Goal: Find specific page/section: Find specific page/section

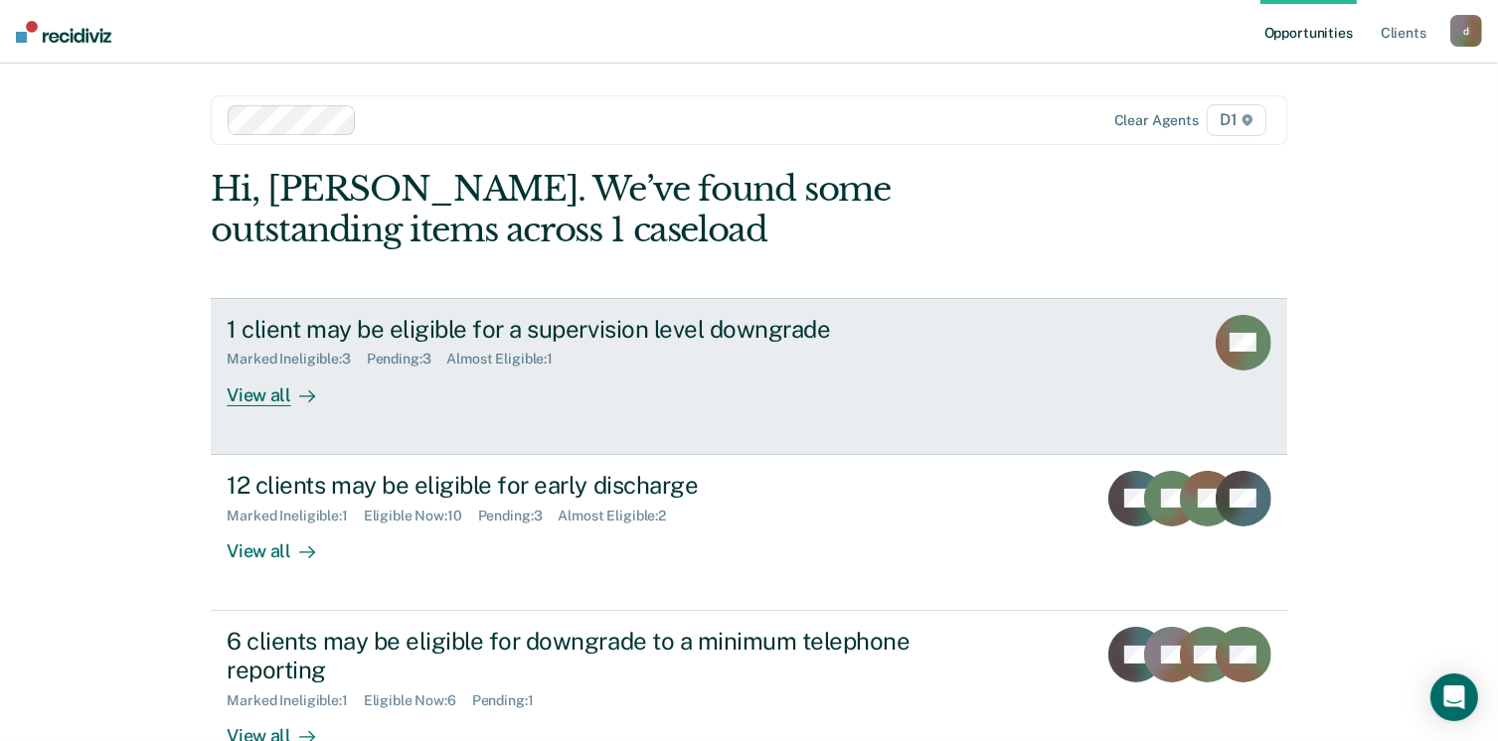
click at [254, 392] on div "View all" at bounding box center [282, 387] width 111 height 39
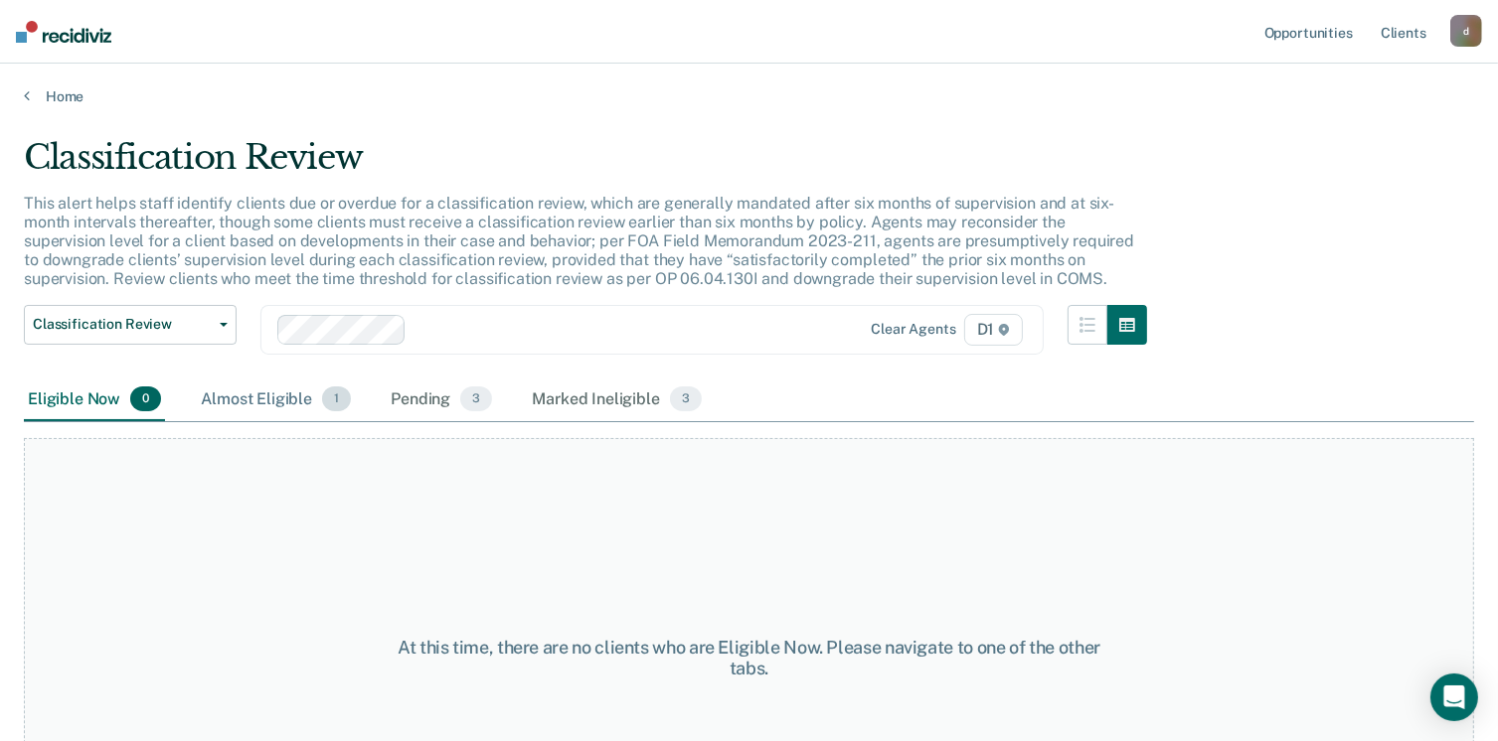
click at [293, 388] on div "Almost Eligible 1" at bounding box center [276, 401] width 158 height 44
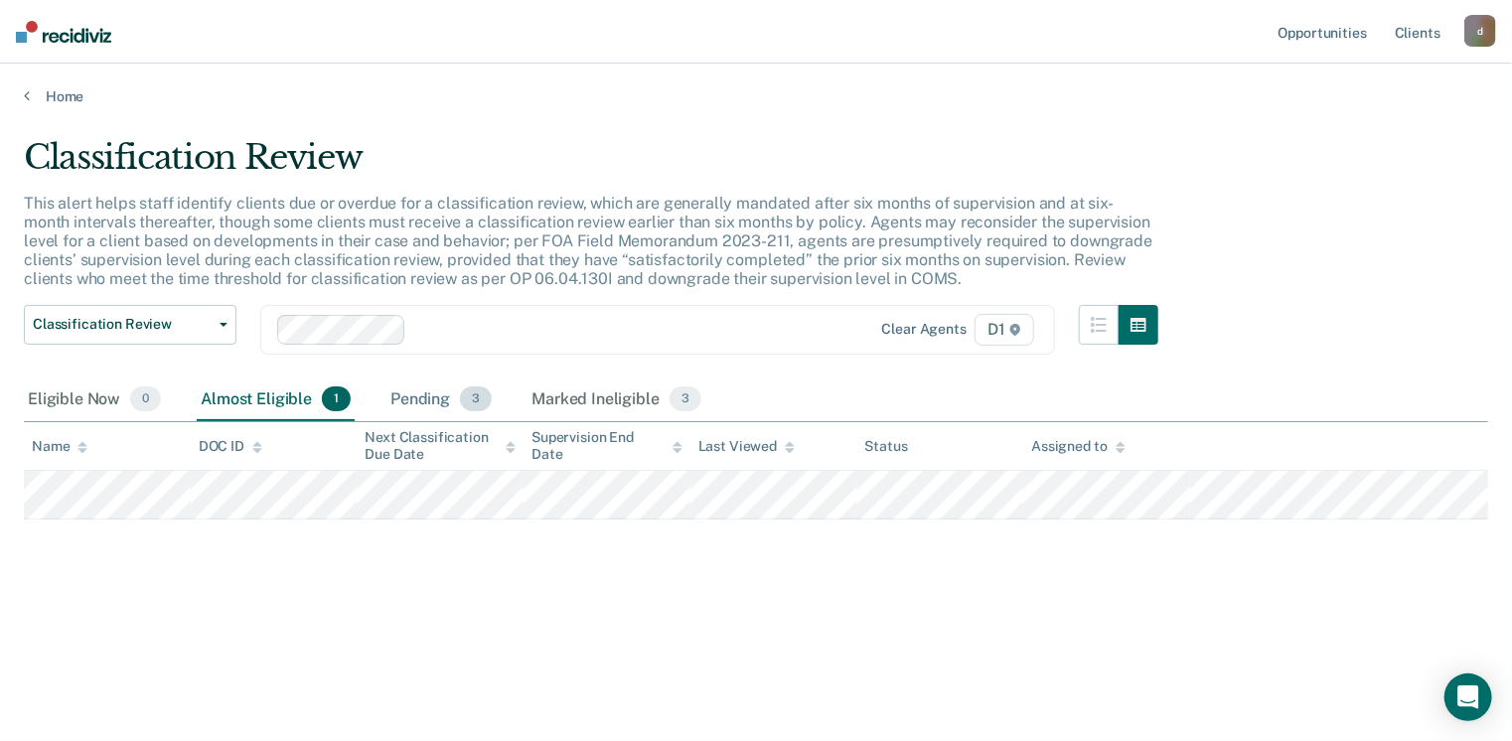
click at [430, 398] on div "Pending 3" at bounding box center [441, 401] width 109 height 44
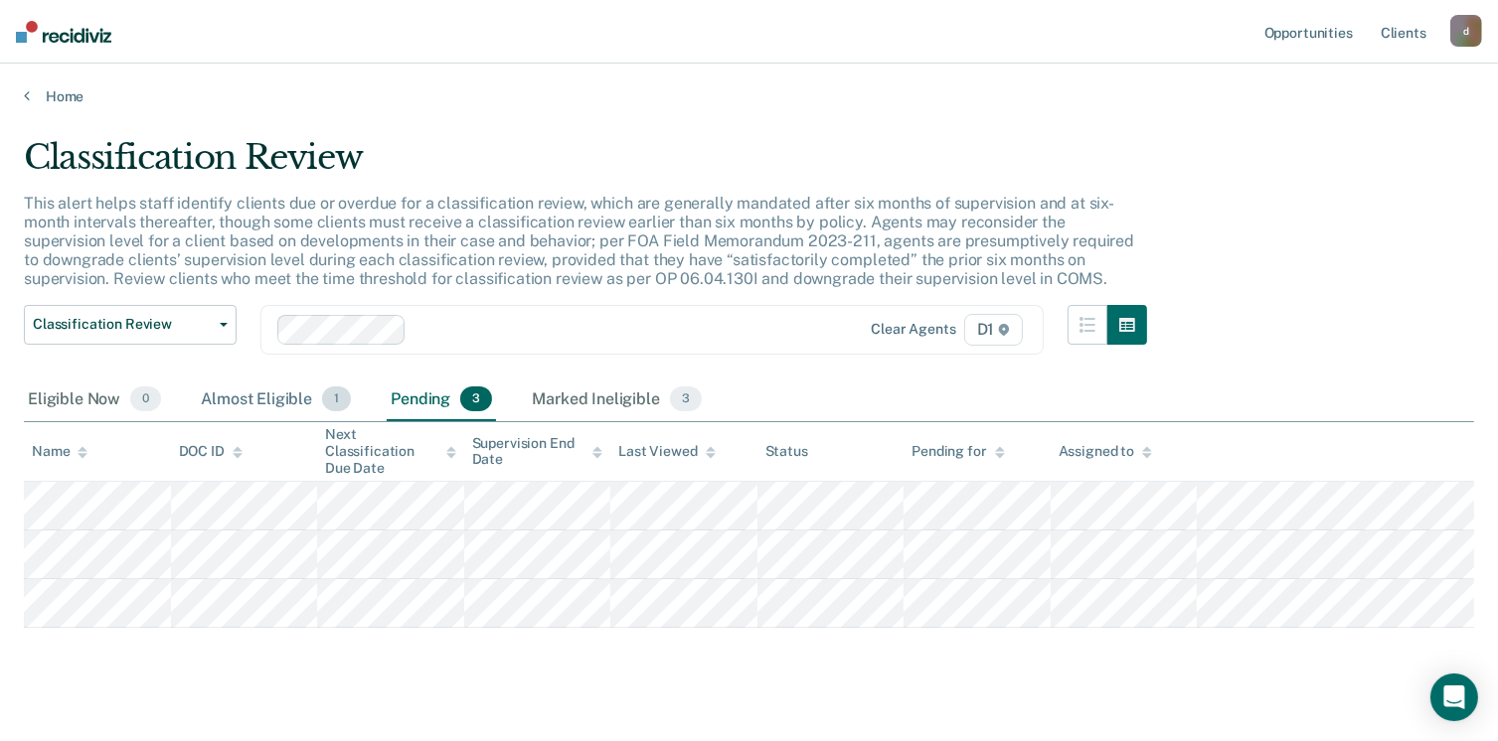
click at [258, 404] on div "Almost Eligible 1" at bounding box center [276, 401] width 158 height 44
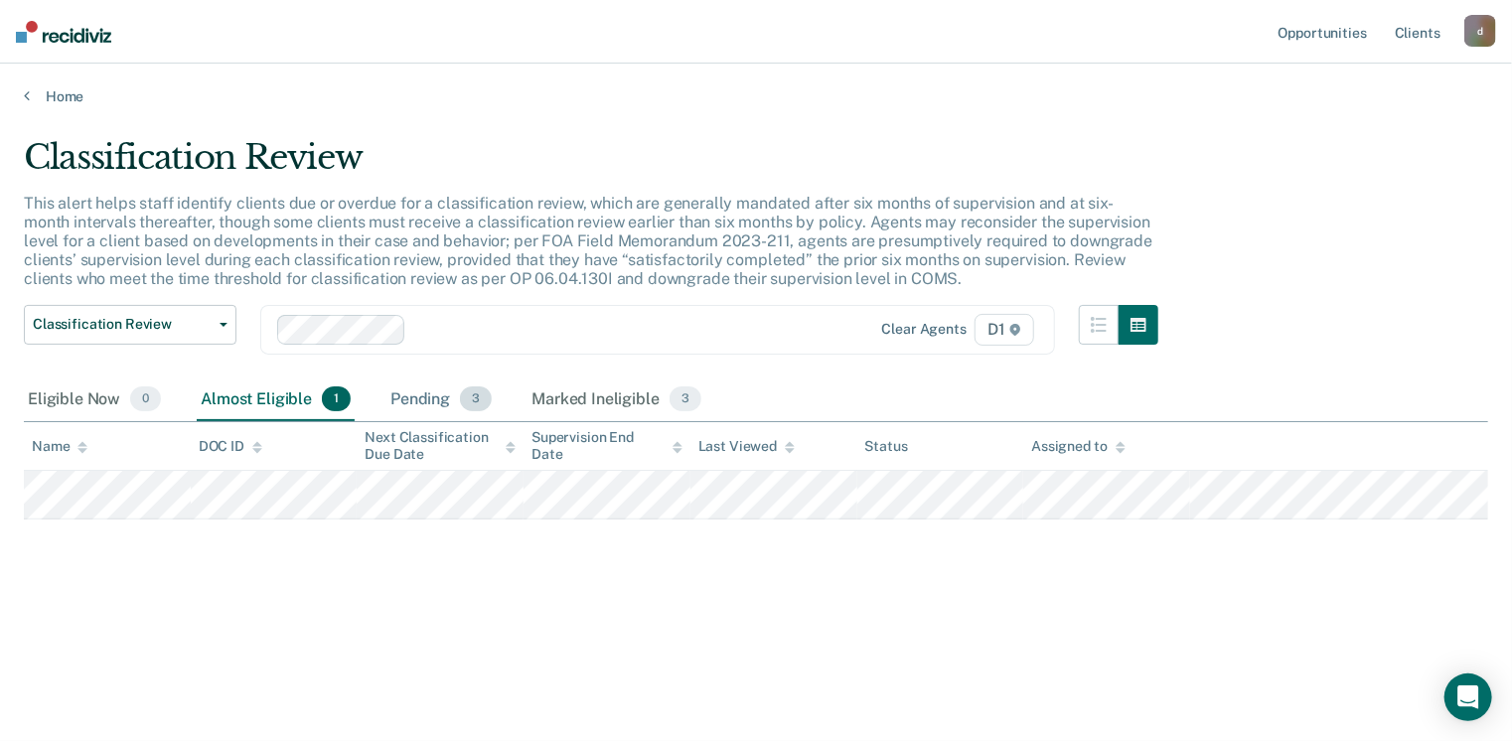
click at [405, 401] on div "Pending 3" at bounding box center [441, 401] width 109 height 44
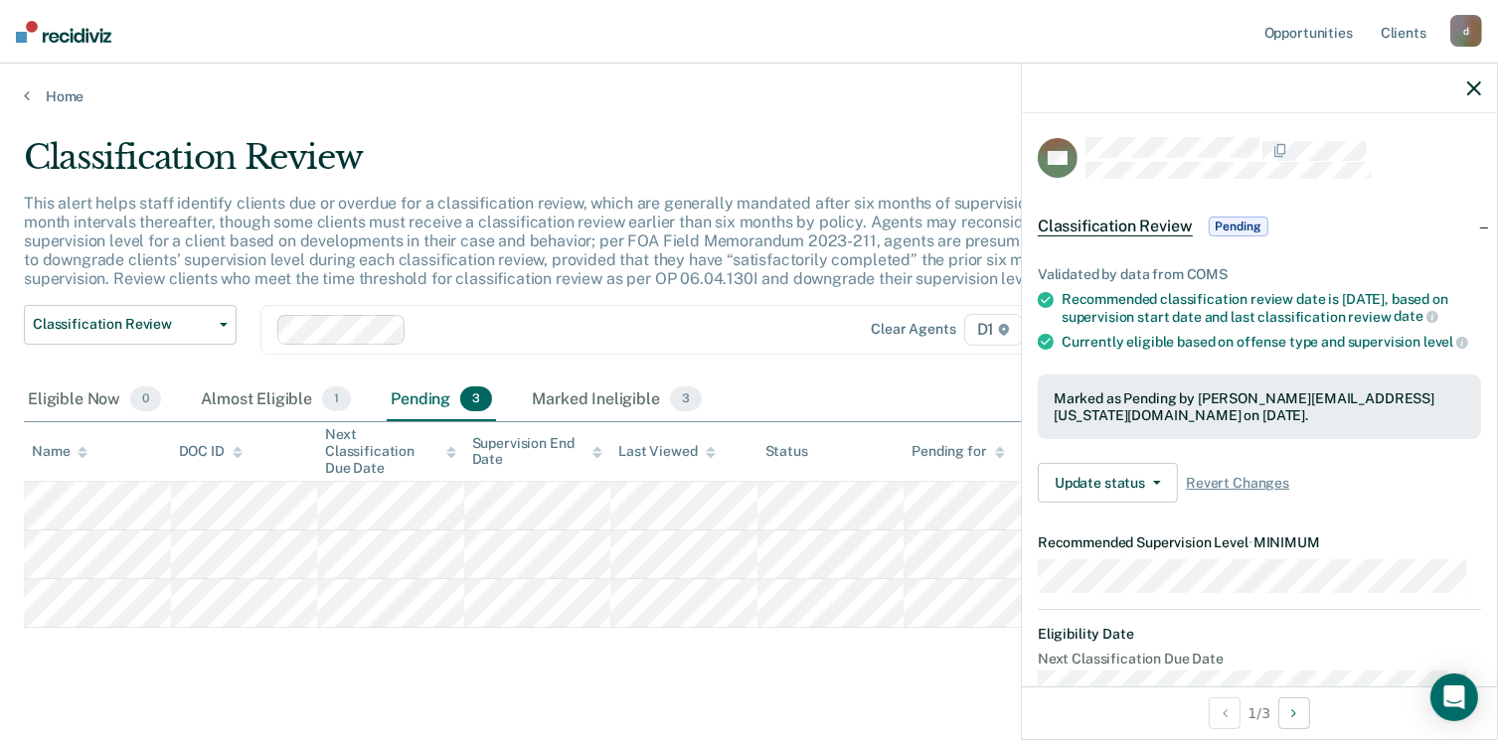
click at [1477, 96] on div at bounding box center [1259, 89] width 475 height 50
click at [1475, 93] on icon "button" at bounding box center [1474, 88] width 14 height 14
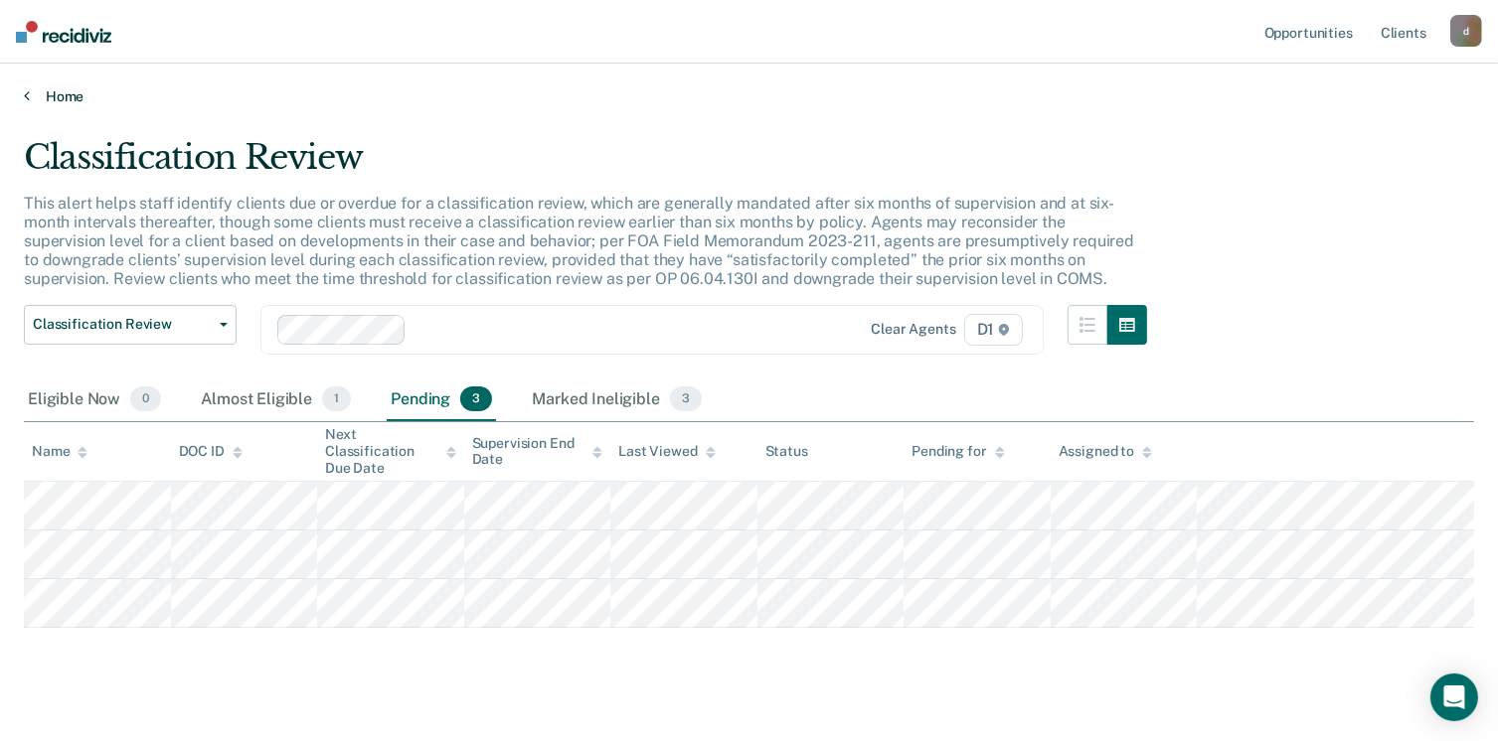
click at [80, 98] on link "Home" at bounding box center [749, 96] width 1450 height 18
